Goal: Check status: Check status

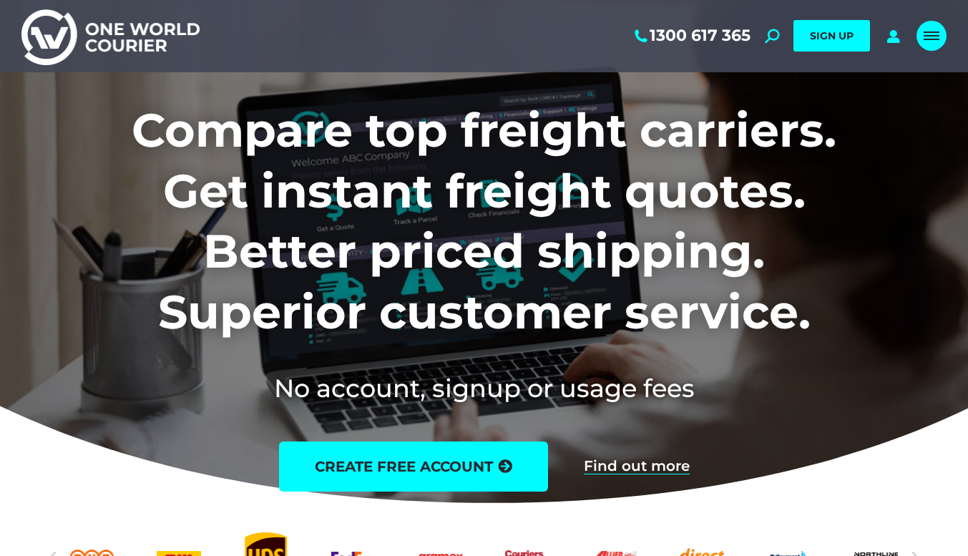
click at [937, 42] on link "Mobile menu icon" at bounding box center [931, 36] width 30 height 30
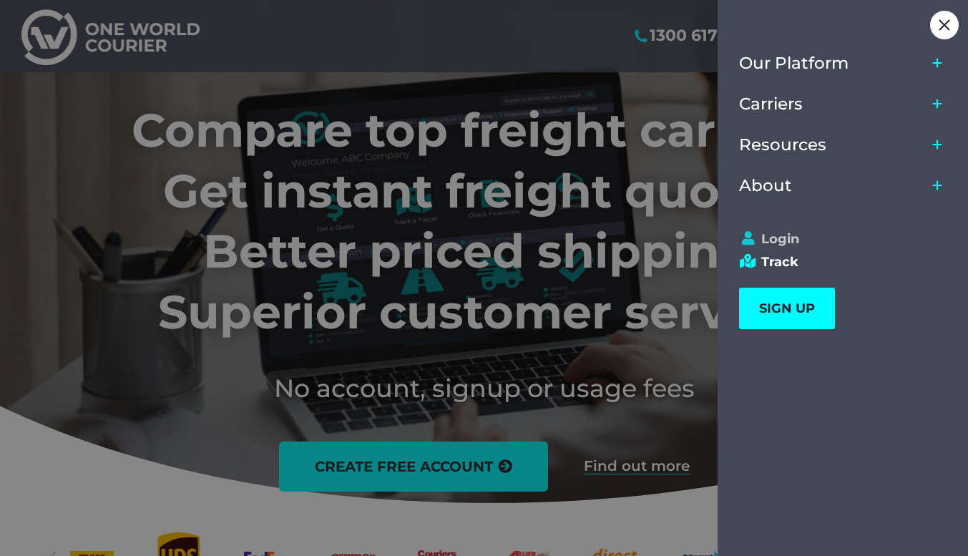
click at [785, 242] on link "Login" at bounding box center [836, 239] width 195 height 16
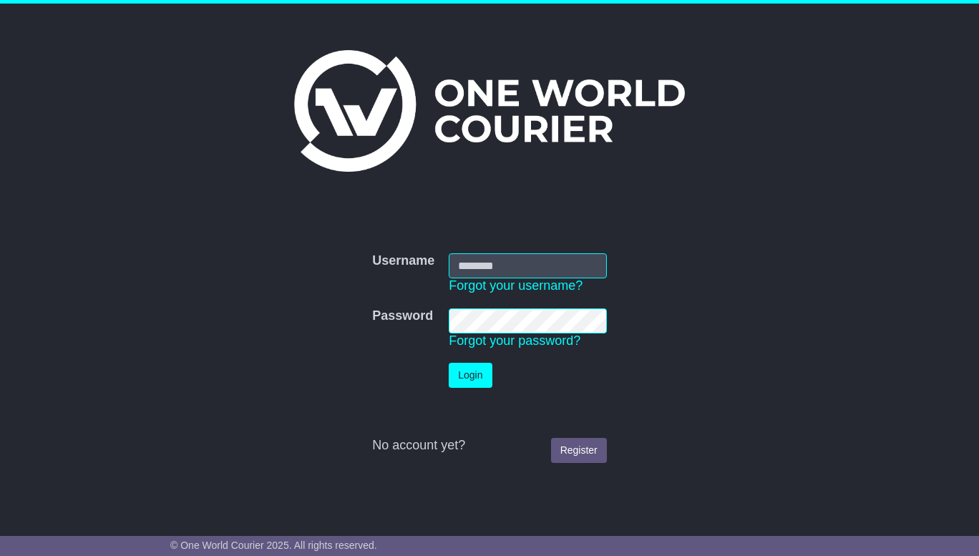
type input "**********"
click at [456, 363] on button "Login" at bounding box center [470, 375] width 43 height 25
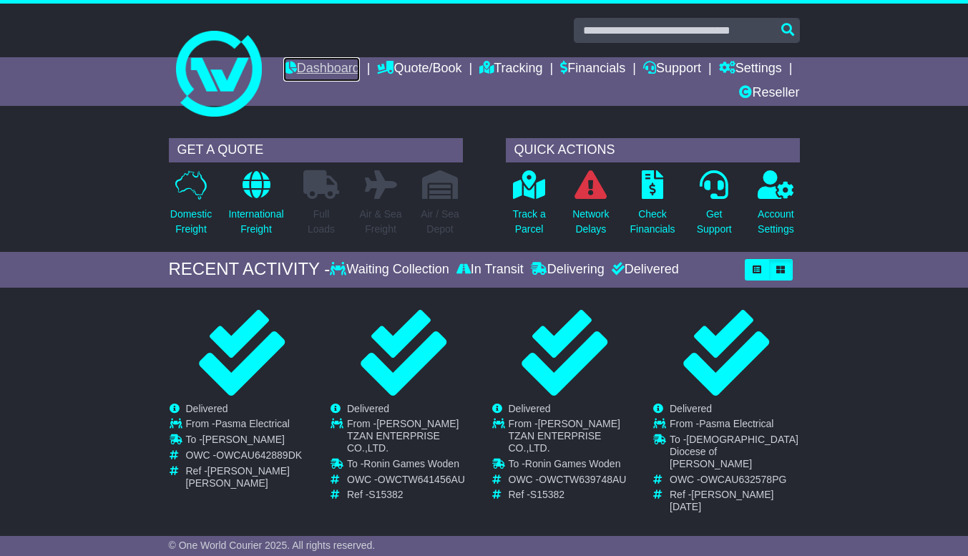
click at [360, 69] on link "Dashboard" at bounding box center [321, 69] width 77 height 24
click at [532, 222] on p "Track a Parcel" at bounding box center [529, 222] width 33 height 30
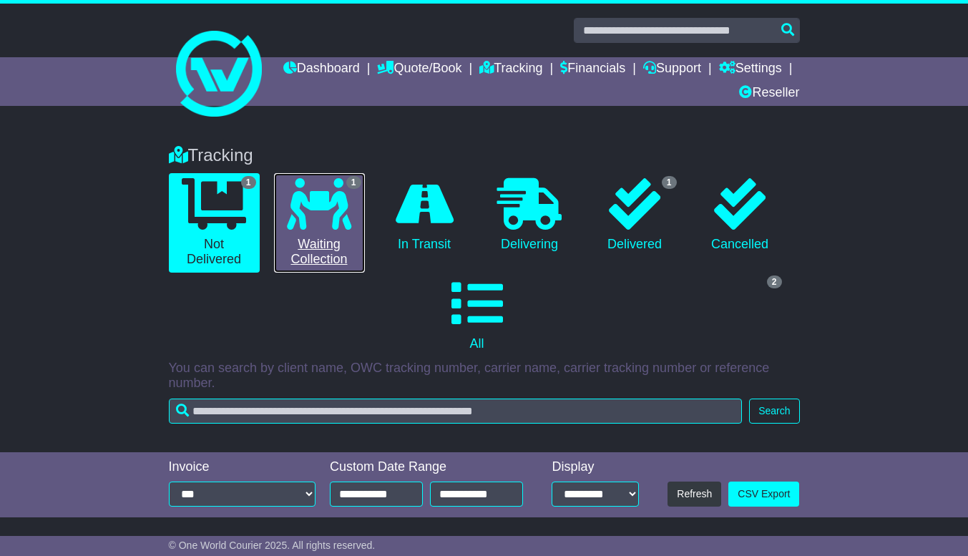
click at [332, 264] on link "1 Waiting Collection" at bounding box center [319, 222] width 91 height 99
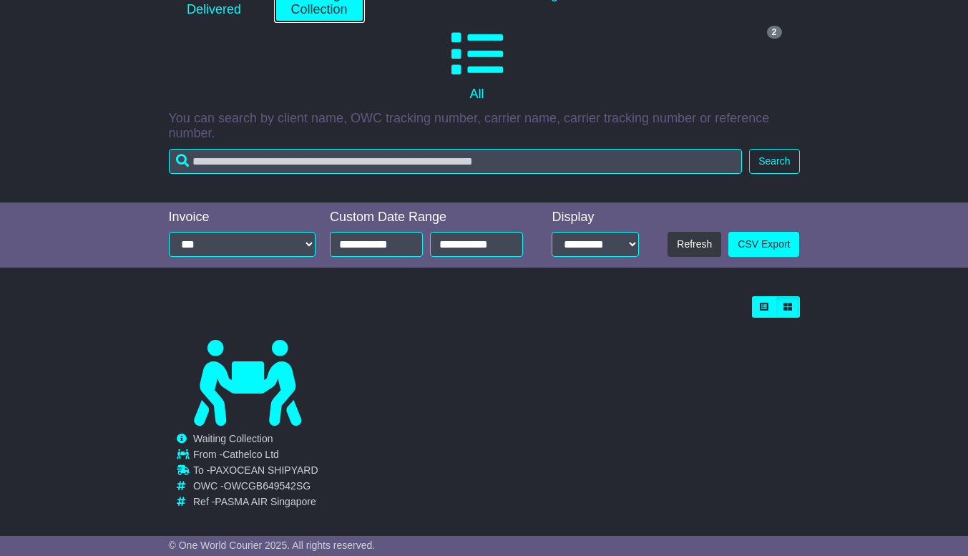
scroll to position [263, 0]
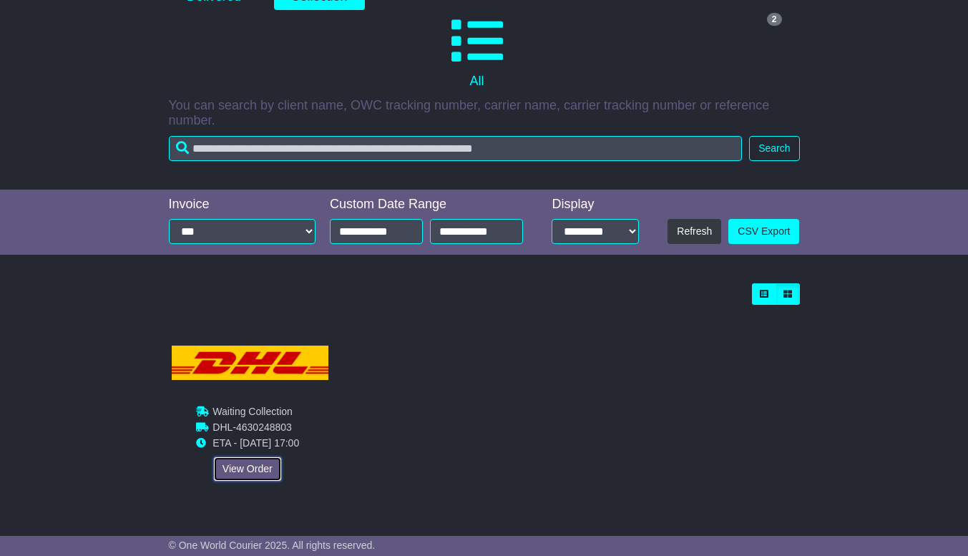
click at [233, 478] on link "View Order" at bounding box center [247, 468] width 69 height 25
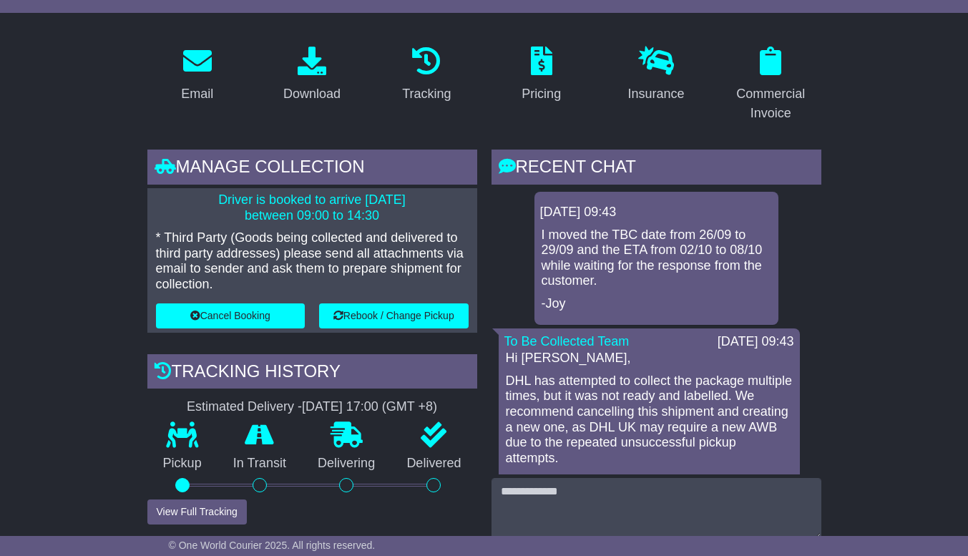
scroll to position [263, 0]
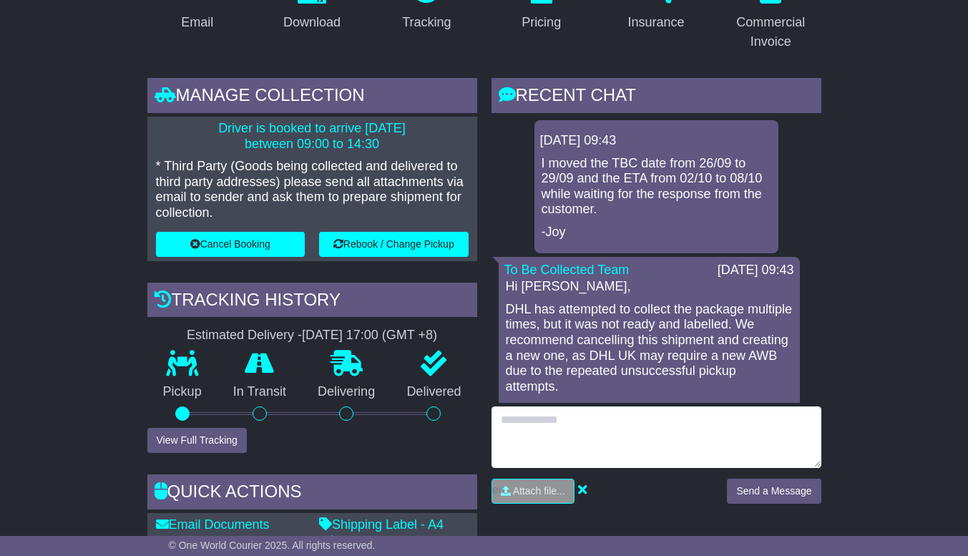
click at [516, 434] on textarea at bounding box center [656, 437] width 330 height 62
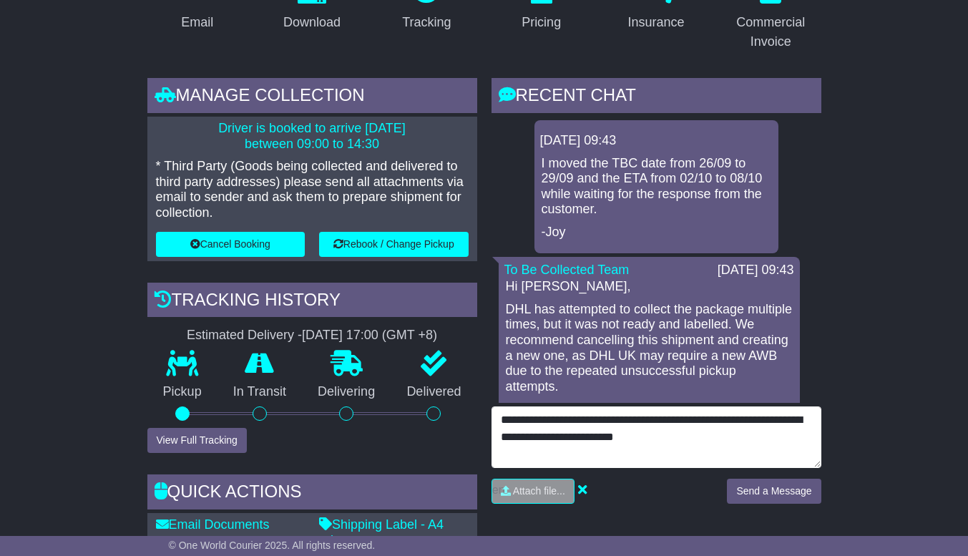
type textarea "**********"
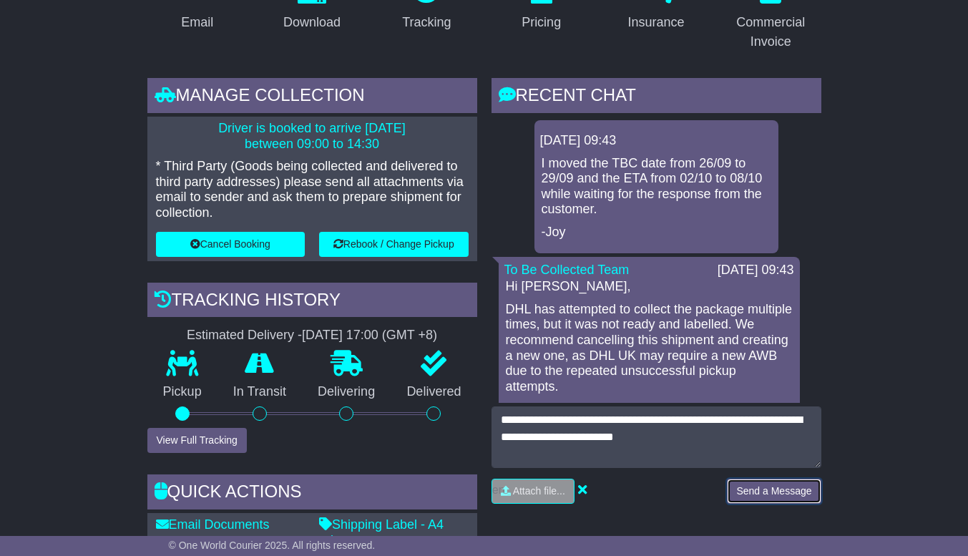
click at [817, 496] on button "Send a Message" at bounding box center [774, 491] width 94 height 25
